Goal: Task Accomplishment & Management: Manage account settings

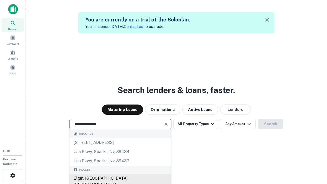
click at [120, 178] on div "Elgin, [GEOGRAPHIC_DATA], [GEOGRAPHIC_DATA]" at bounding box center [121, 181] width 102 height 15
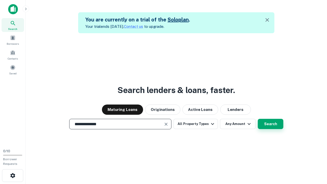
type input "**********"
click at [258, 119] on button "Search" at bounding box center [271, 124] width 26 height 10
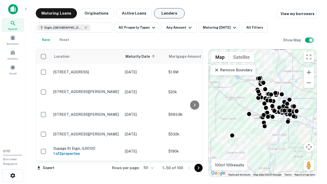
click at [170, 13] on button "Lenders" at bounding box center [169, 13] width 31 height 10
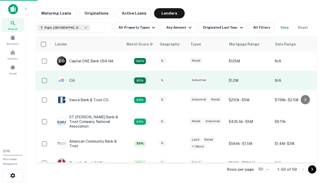
click at [182, 81] on div "IL" at bounding box center [172, 80] width 26 height 7
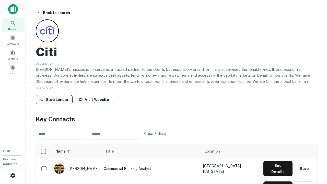
click at [54, 99] on button "Save Lender" at bounding box center [54, 99] width 37 height 9
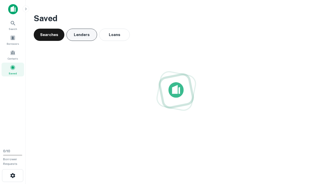
click at [82, 35] on button "Lenders" at bounding box center [81, 35] width 31 height 12
